Goal: Task Accomplishment & Management: Manage account settings

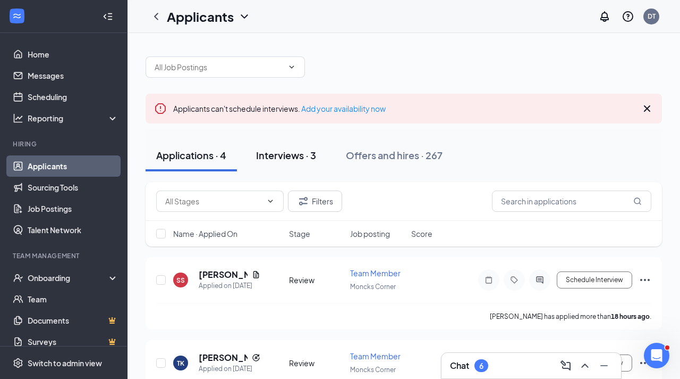
click at [297, 162] on button "Interviews · 3" at bounding box center [286, 155] width 81 height 32
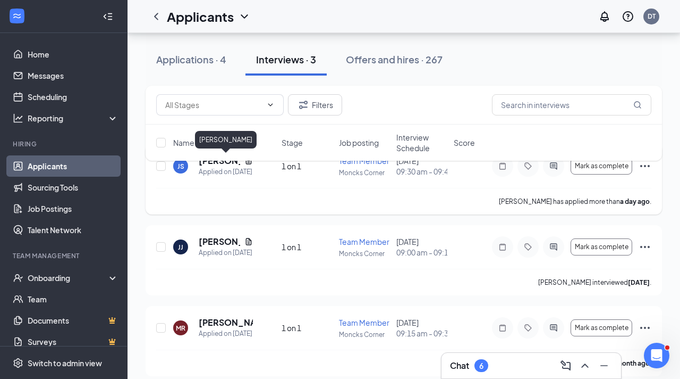
scroll to position [155, 0]
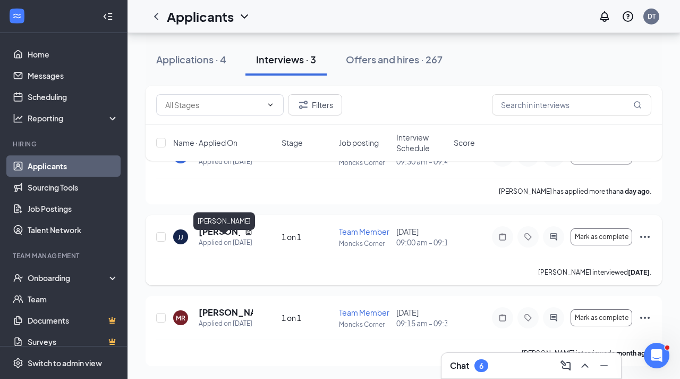
click at [208, 225] on h5 "[PERSON_NAME]" at bounding box center [219, 231] width 41 height 12
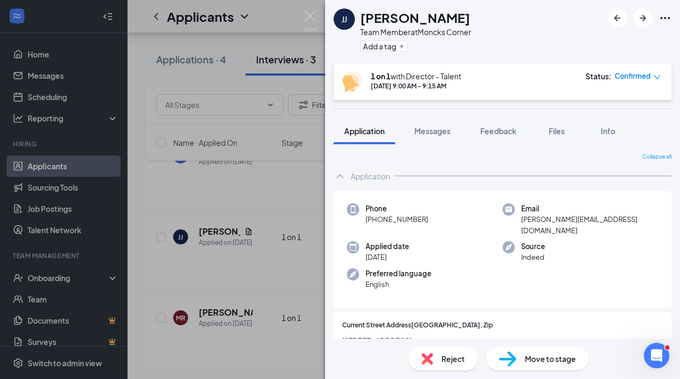
click at [448, 357] on span "Reject" at bounding box center [453, 358] width 23 height 12
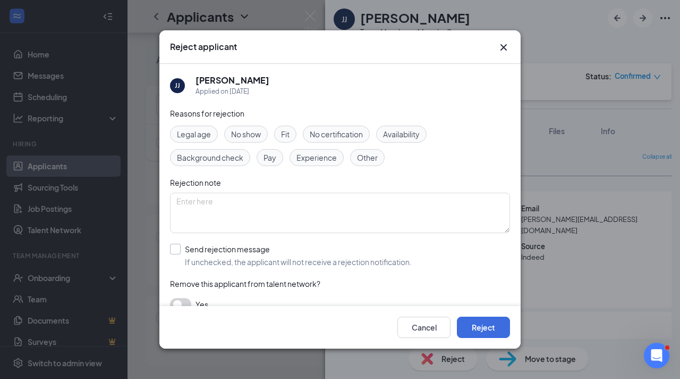
click at [178, 253] on input "Send rejection message If unchecked, the applicant will not receive a rejection…" at bounding box center [291, 254] width 242 height 23
checkbox input "true"
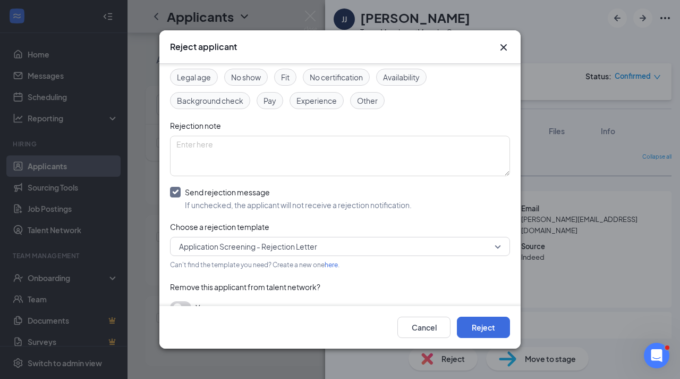
scroll to position [75, 0]
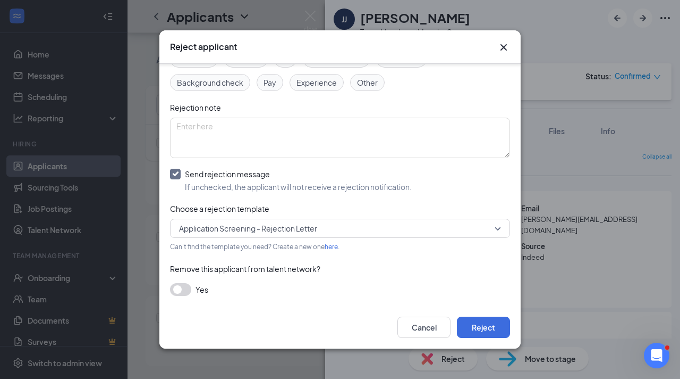
click at [203, 230] on span "Application Screening - Rejection Letter" at bounding box center [248, 228] width 138 height 16
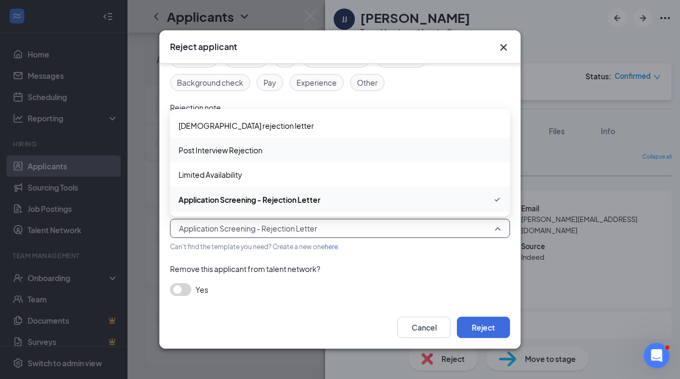
click at [198, 150] on span "Post Interview Rejection" at bounding box center [221, 150] width 84 height 12
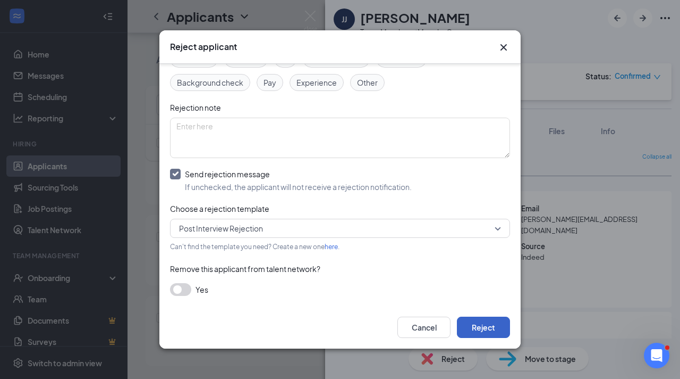
click at [481, 325] on button "Reject" at bounding box center [483, 326] width 53 height 21
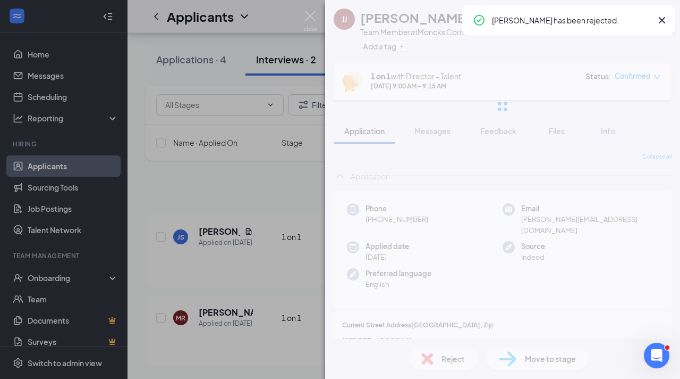
scroll to position [63, 0]
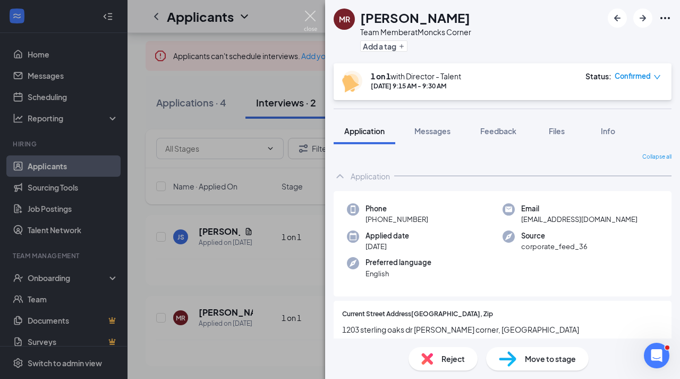
click at [312, 19] on img at bounding box center [310, 21] width 13 height 21
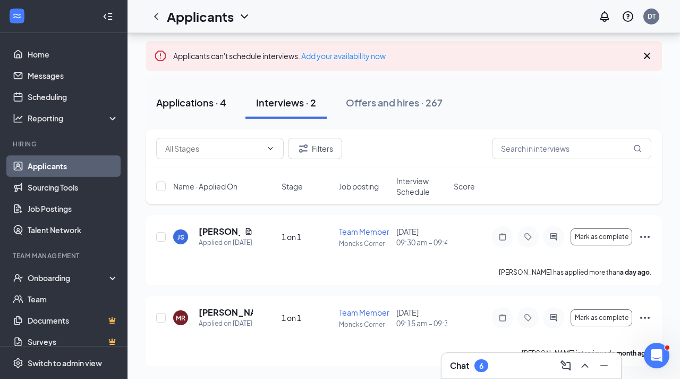
click at [195, 96] on div "Applications · 4" at bounding box center [191, 102] width 70 height 13
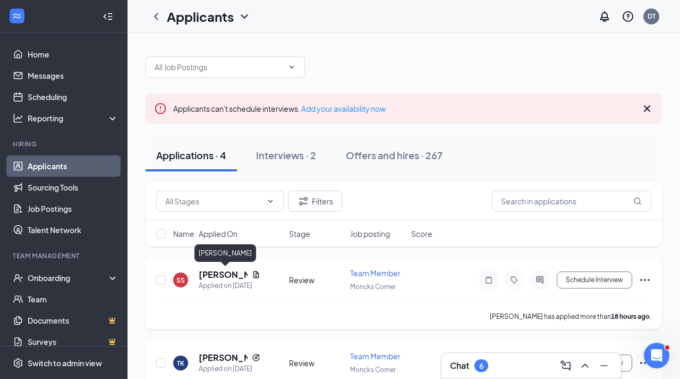
click at [228, 272] on h5 "[PERSON_NAME]" at bounding box center [223, 274] width 49 height 12
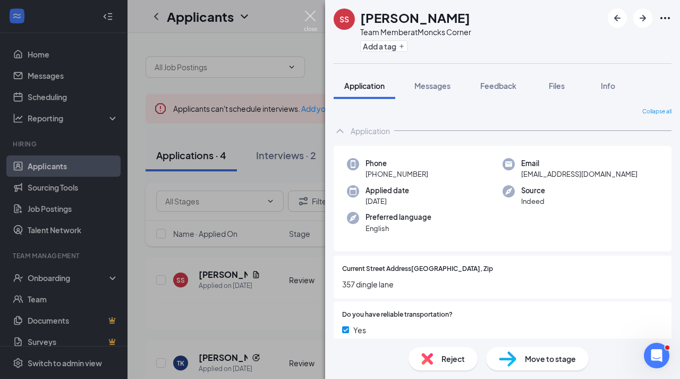
click at [310, 19] on img at bounding box center [310, 21] width 13 height 21
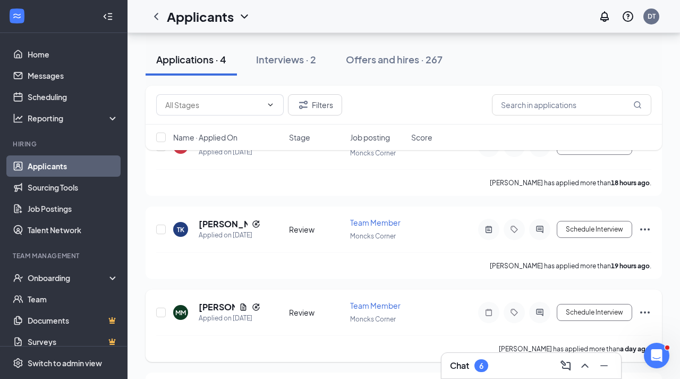
scroll to position [160, 0]
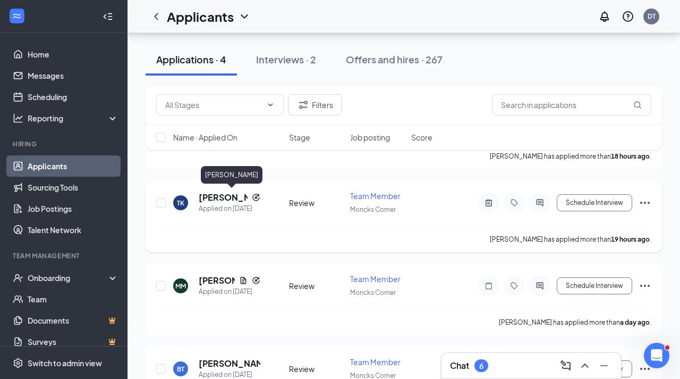
click at [211, 196] on h5 "[PERSON_NAME]" at bounding box center [223, 197] width 49 height 12
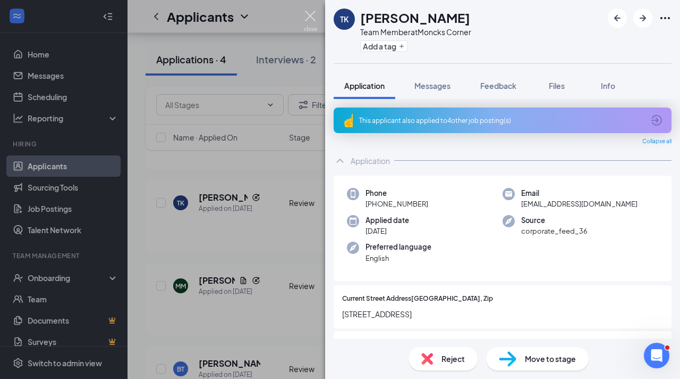
click at [307, 13] on img at bounding box center [310, 21] width 13 height 21
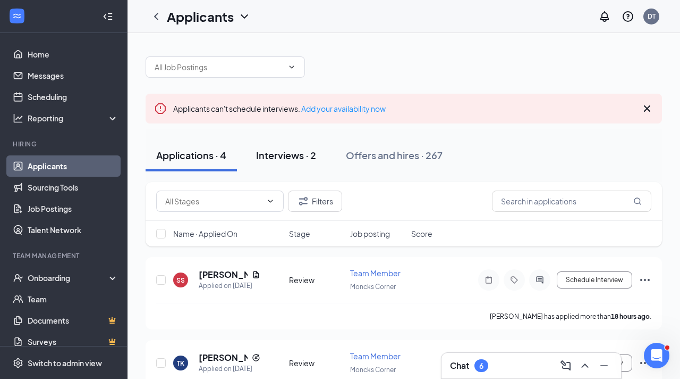
click at [278, 153] on div "Interviews · 2" at bounding box center [286, 154] width 60 height 13
